Goal: Task Accomplishment & Management: Complete application form

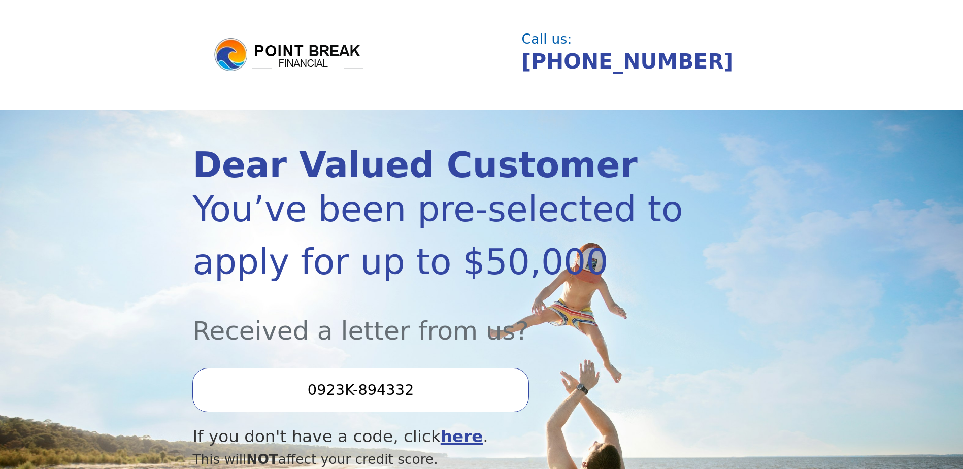
scroll to position [203, 0]
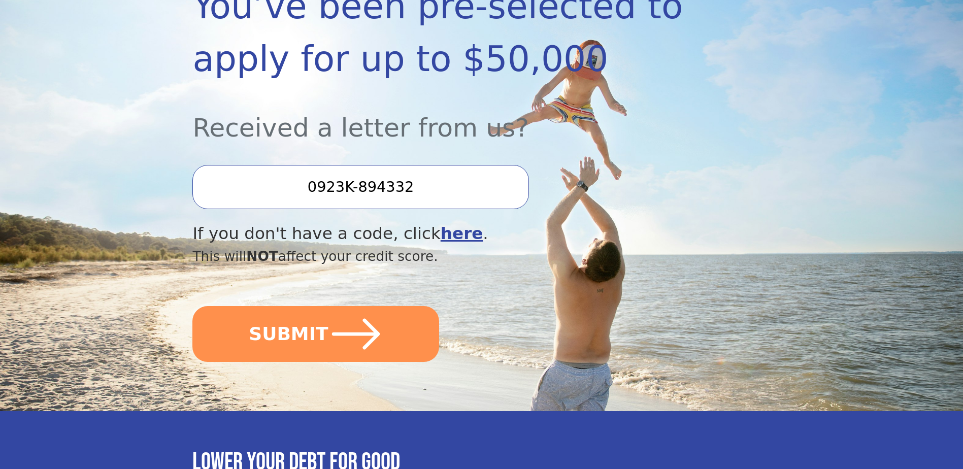
drag, startPoint x: 423, startPoint y: 180, endPoint x: 313, endPoint y: 176, distance: 110.7
click at [313, 176] on input "0923K-894332" at bounding box center [360, 187] width 336 height 44
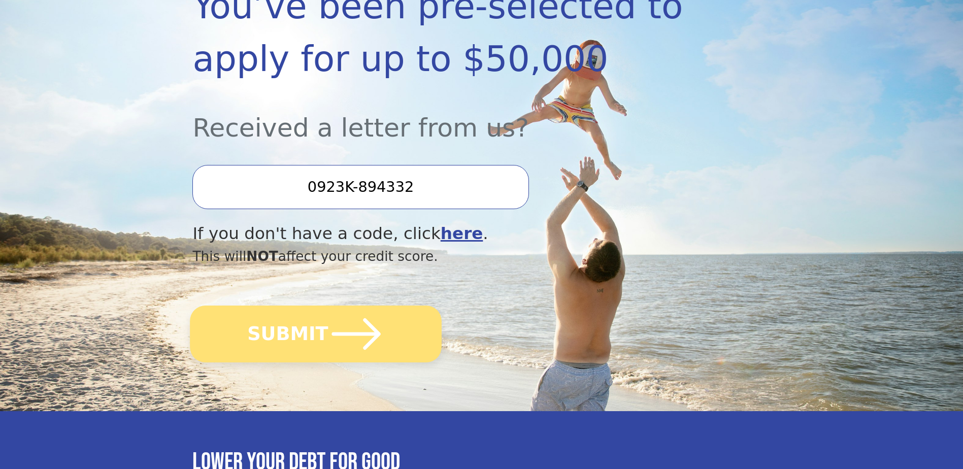
click at [332, 339] on icon "submit" at bounding box center [356, 334] width 56 height 56
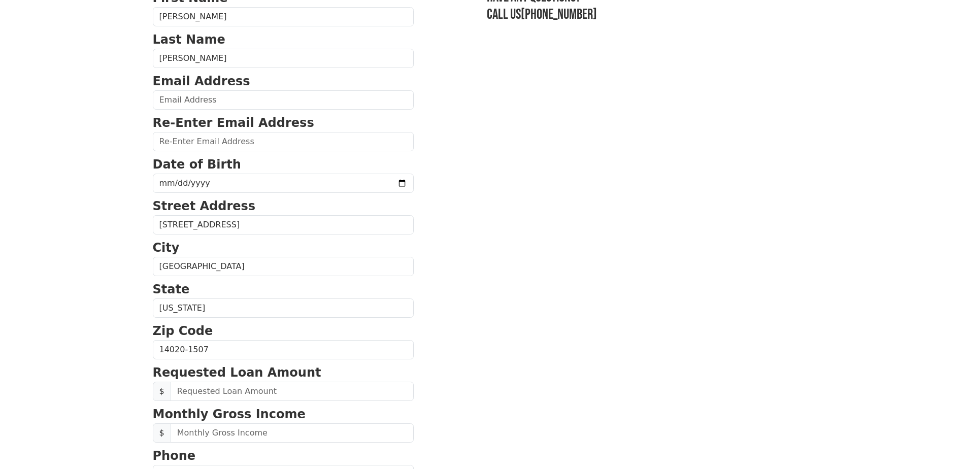
scroll to position [101, 0]
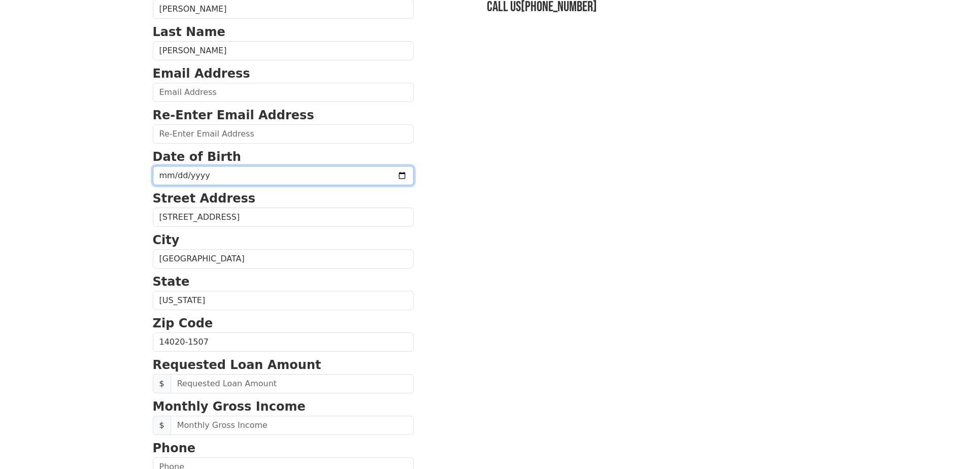
click at [167, 173] on input "date" at bounding box center [283, 175] width 261 height 19
type input "[DATE]"
click at [118, 174] on body "First Name [PERSON_NAME] Last Name [PERSON_NAME] Email Address Re-Enter Email A…" at bounding box center [481, 133] width 963 height 469
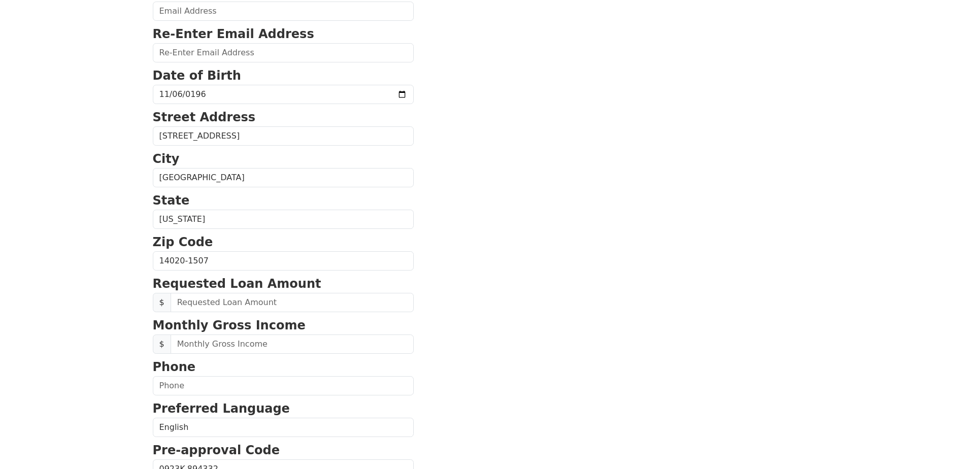
scroll to position [254, 0]
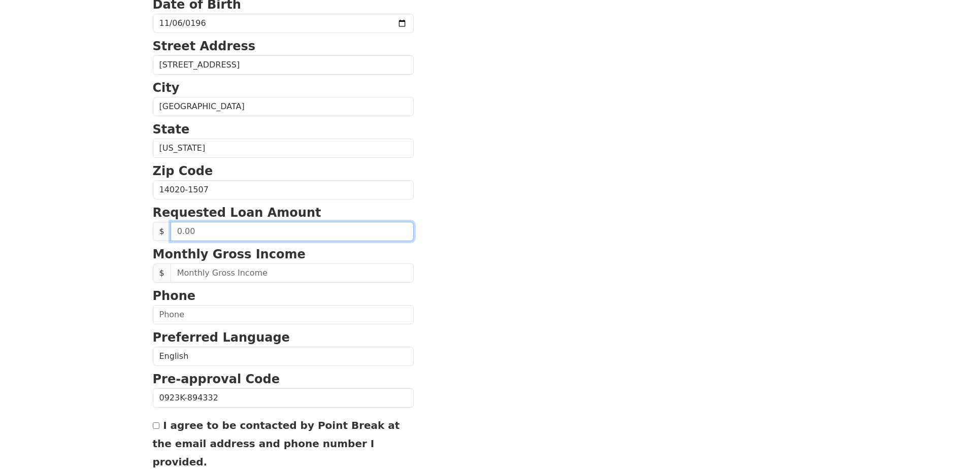
drag, startPoint x: 211, startPoint y: 231, endPoint x: 172, endPoint y: 229, distance: 39.6
click at [172, 229] on input "text" at bounding box center [291, 231] width 243 height 19
type input "14,000.00"
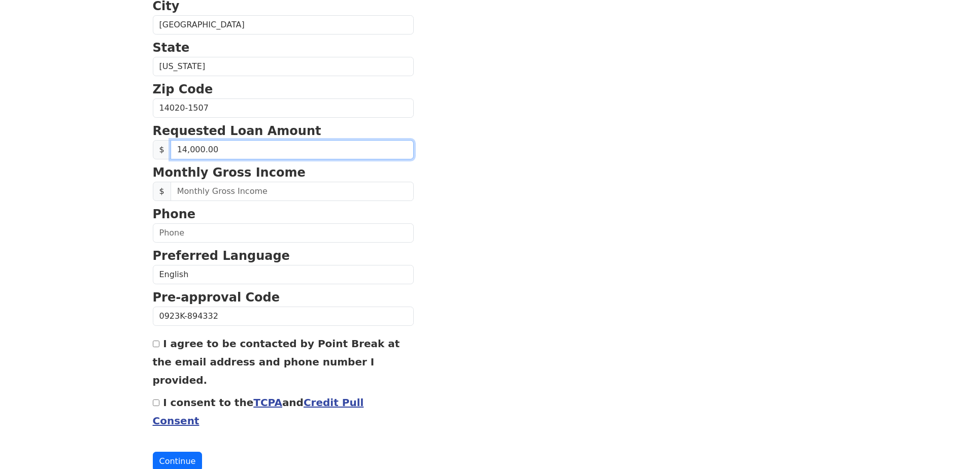
scroll to position [339, 0]
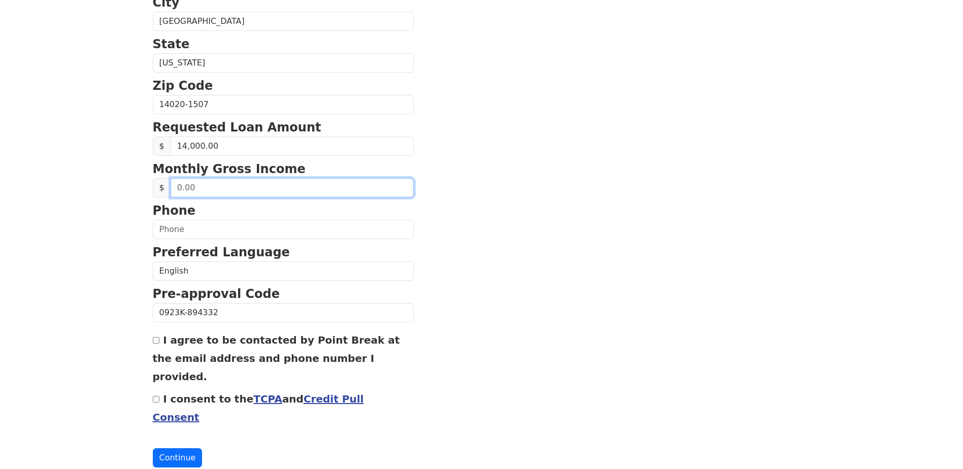
click at [180, 195] on input "text" at bounding box center [291, 187] width 243 height 19
drag, startPoint x: 209, startPoint y: 189, endPoint x: 172, endPoint y: 187, distance: 37.1
click at [172, 187] on input "text" at bounding box center [291, 187] width 243 height 19
type input "5,300.00"
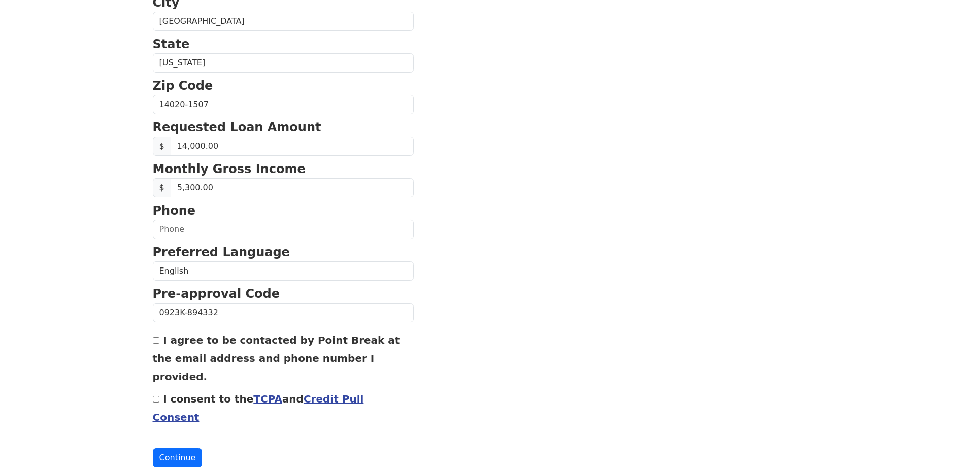
click at [156, 340] on input "I agree to be contacted by Point Break at the email address and phone number I …" at bounding box center [156, 340] width 7 height 7
checkbox input "true"
click at [155, 396] on input "I consent to the TCPA and Credit Pull Consent" at bounding box center [156, 399] width 7 height 7
checkbox input "true"
click at [173, 448] on button "Continue" at bounding box center [178, 457] width 50 height 19
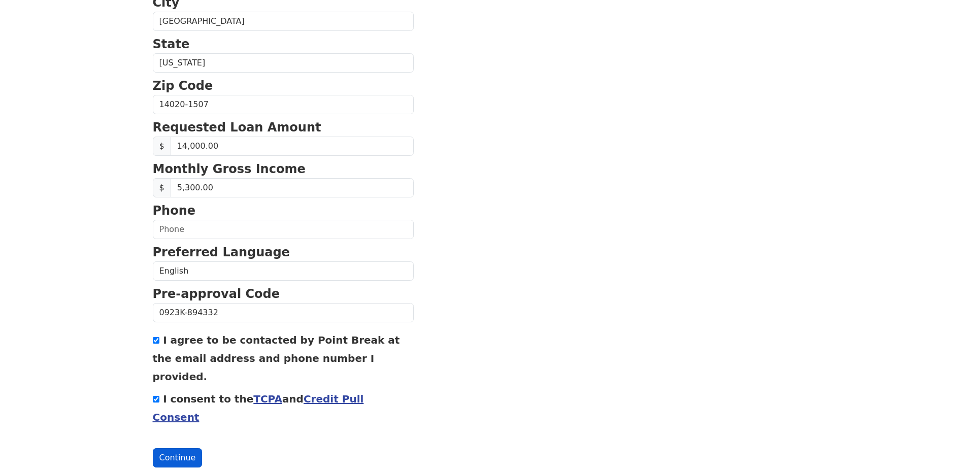
scroll to position [368, 0]
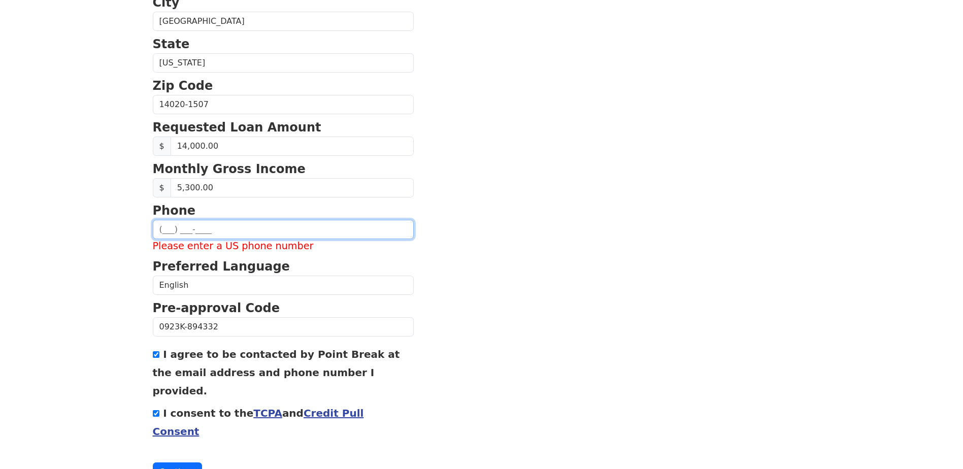
click at [160, 228] on input "text" at bounding box center [283, 229] width 261 height 19
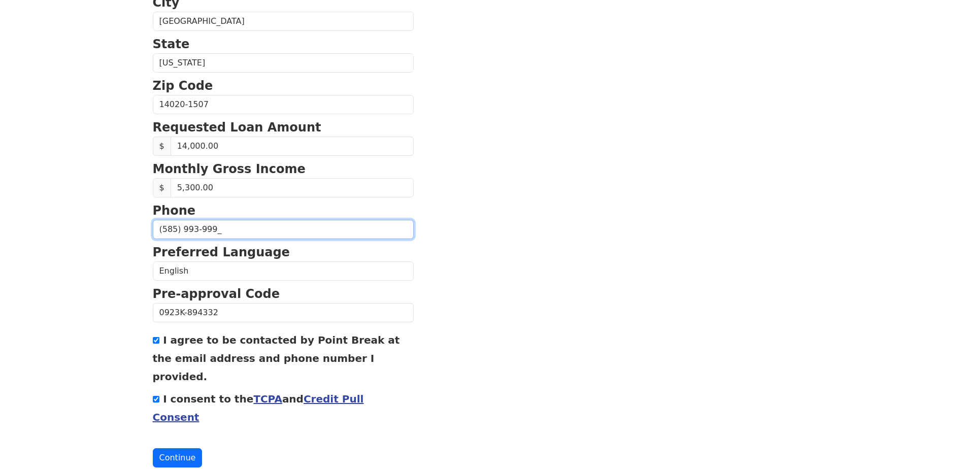
type input "(585) 993-9999"
click at [166, 448] on button "Continue" at bounding box center [178, 457] width 50 height 19
click at [177, 448] on button "Continue" at bounding box center [178, 457] width 50 height 19
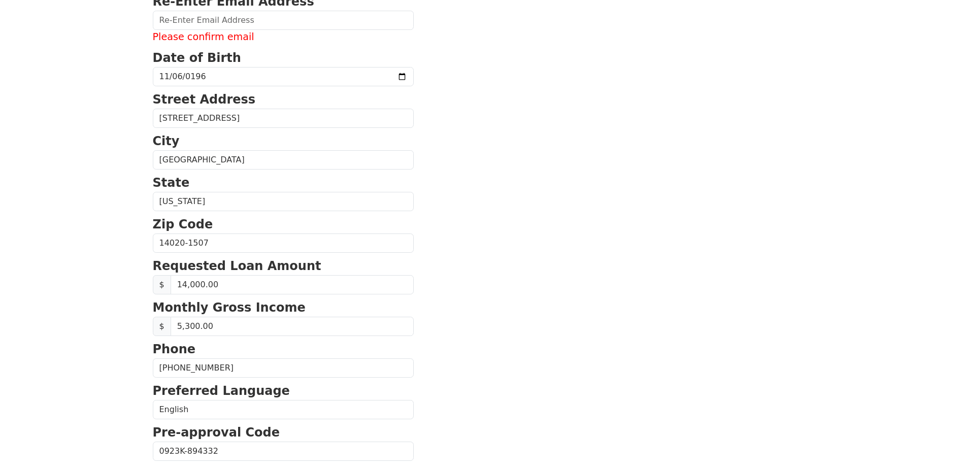
scroll to position [64, 0]
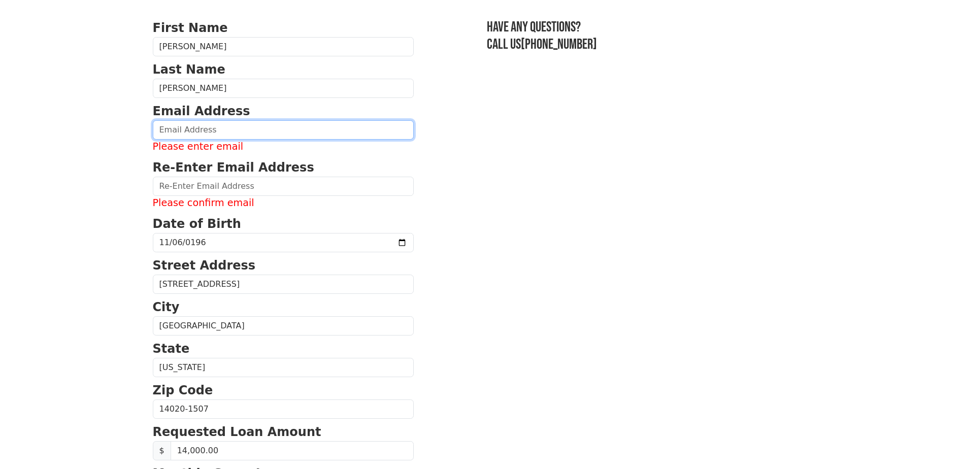
click at [173, 125] on input "email" at bounding box center [283, 129] width 261 height 19
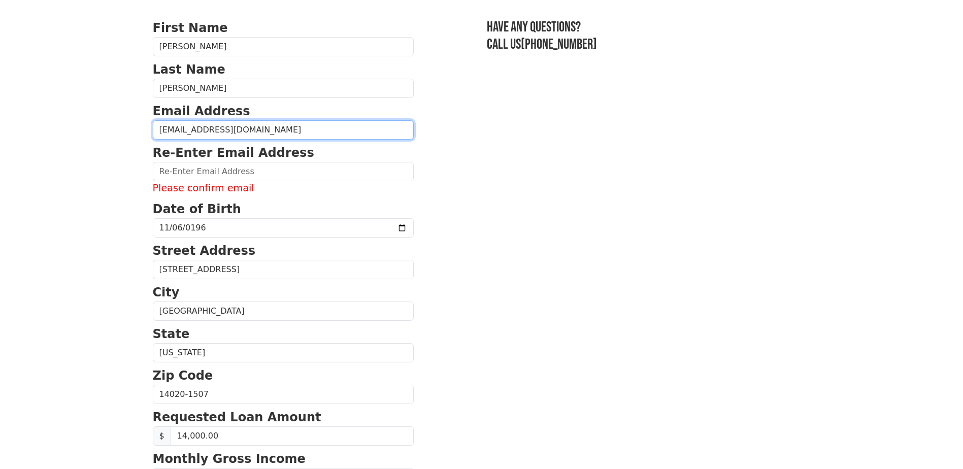
type input "shellmini2000@yahoo.com"
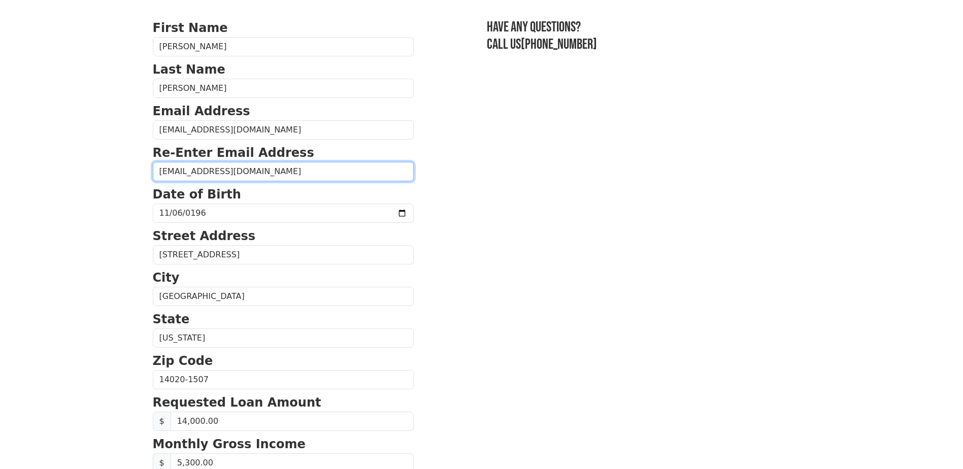
type input "shellmini2000@yahoo.com"
